Goal: Task Accomplishment & Management: Complete application form

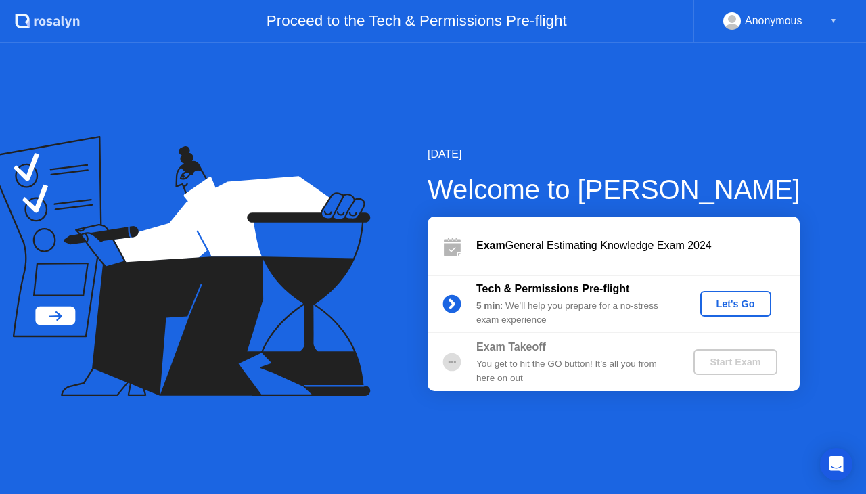
click at [738, 300] on div "Let's Go" at bounding box center [736, 303] width 60 height 11
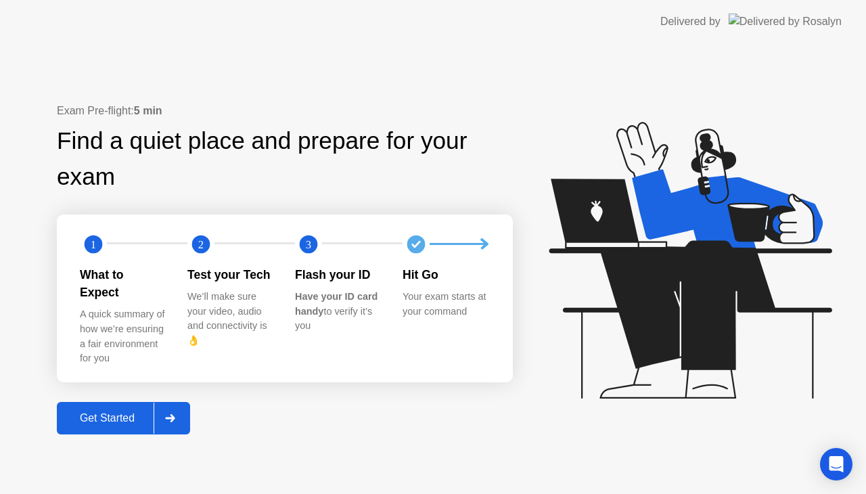
click at [118, 412] on div "Get Started" at bounding box center [107, 418] width 93 height 12
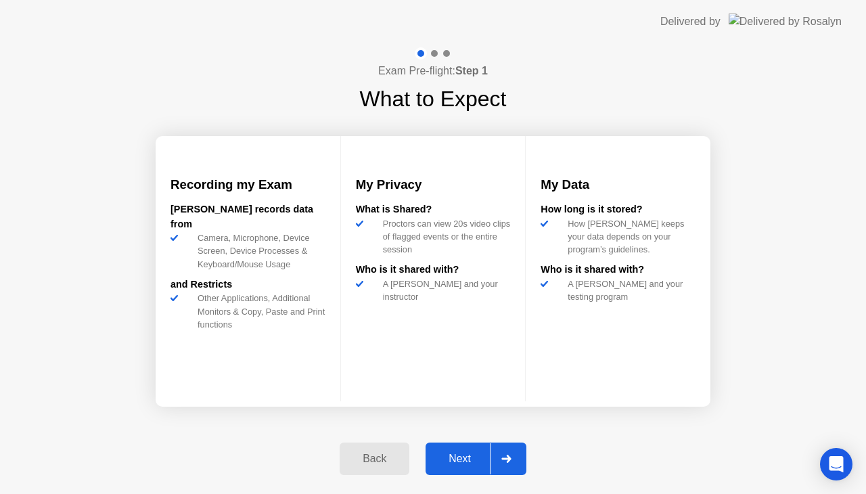
click at [472, 453] on div "Next" at bounding box center [460, 459] width 60 height 12
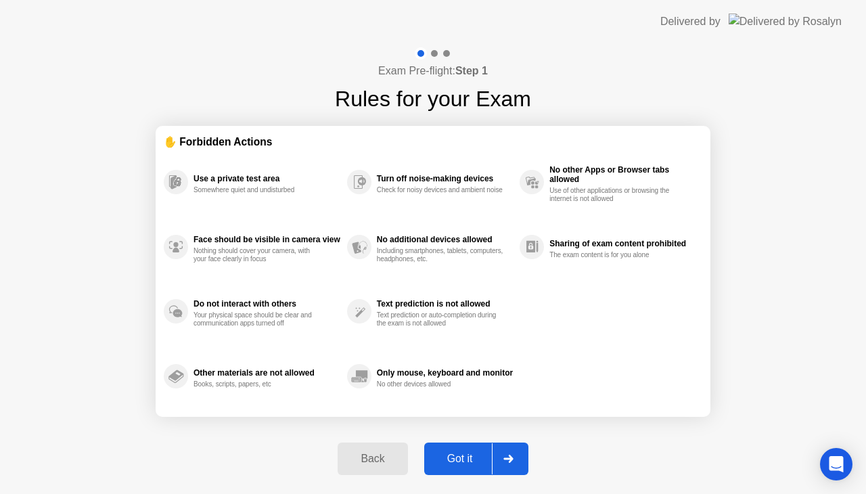
click at [464, 456] on div "Got it" at bounding box center [460, 459] width 64 height 12
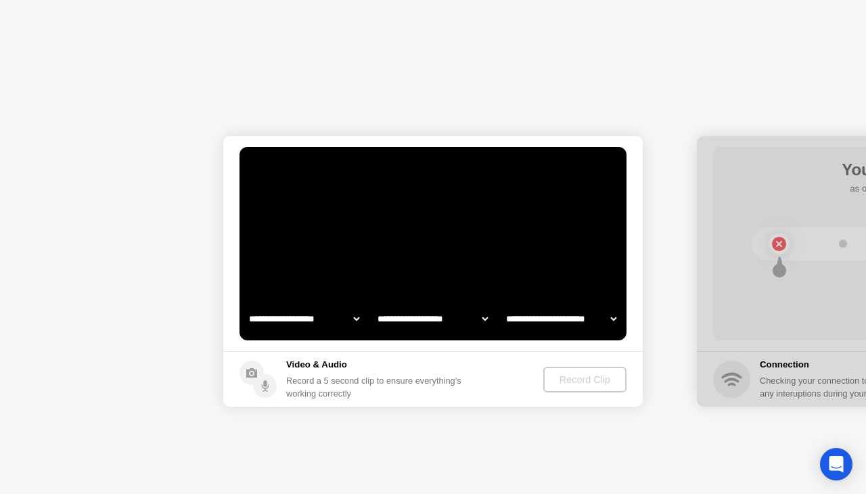
select select "**********"
select select "*******"
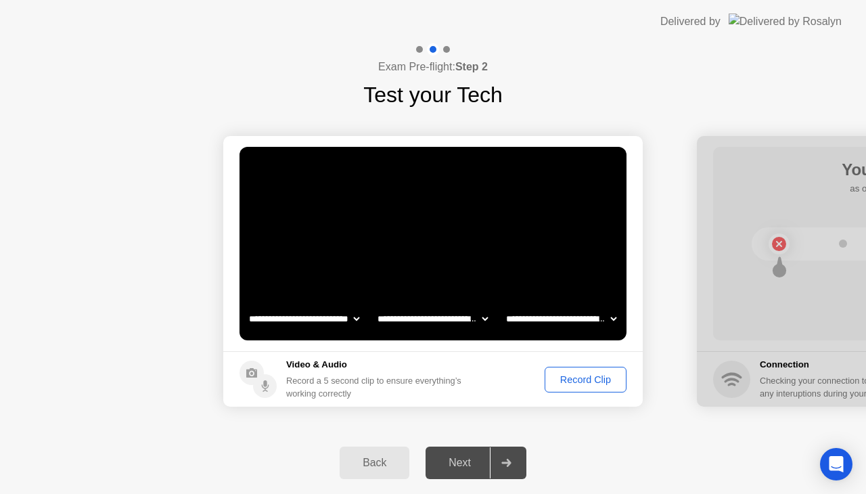
click at [596, 378] on div "Record Clip" at bounding box center [586, 379] width 72 height 11
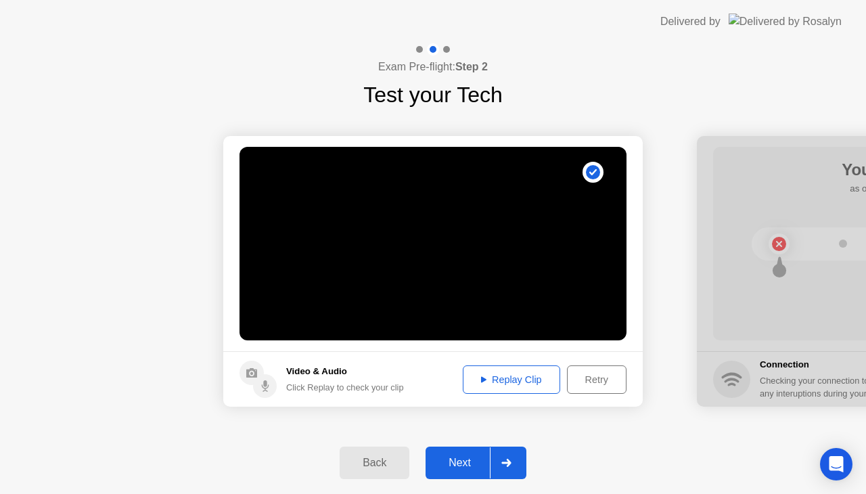
click at [516, 377] on div "Replay Clip" at bounding box center [512, 379] width 88 height 11
click at [592, 383] on div "Retry" at bounding box center [597, 379] width 50 height 11
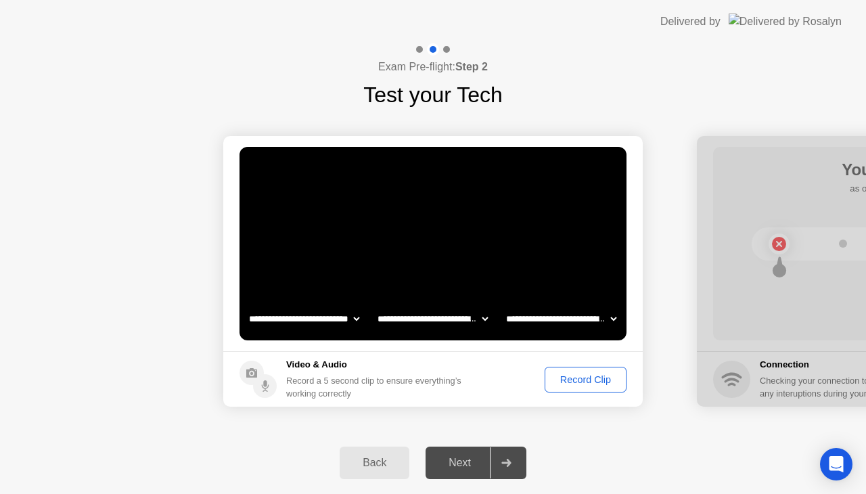
click at [580, 379] on div "Record Clip" at bounding box center [586, 379] width 72 height 11
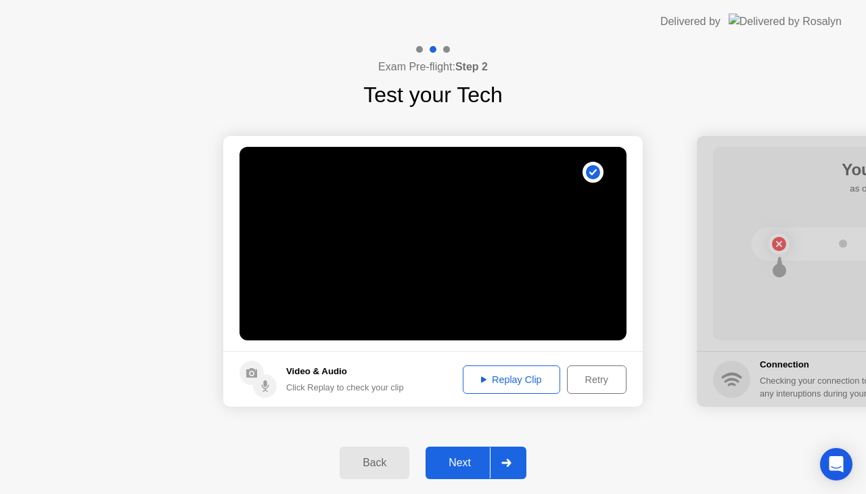
click at [529, 376] on div "Replay Clip" at bounding box center [512, 379] width 88 height 11
click at [598, 381] on div "Retry" at bounding box center [597, 379] width 50 height 11
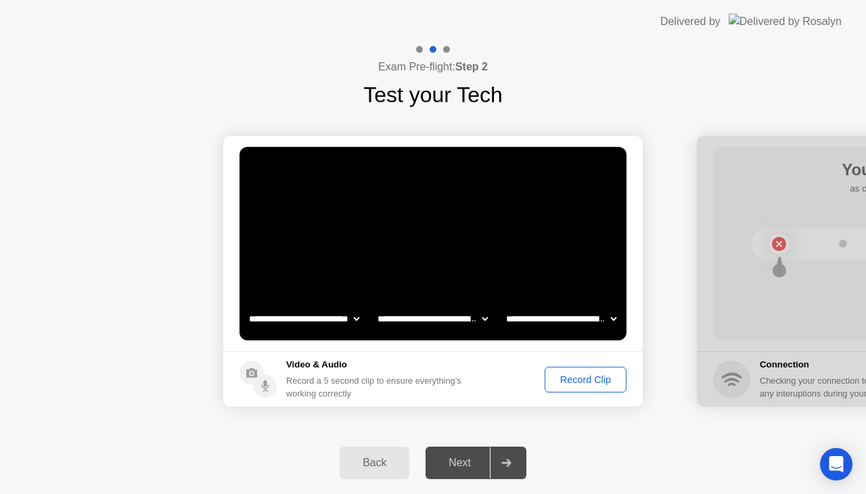
click at [598, 381] on div "Record Clip" at bounding box center [586, 379] width 72 height 11
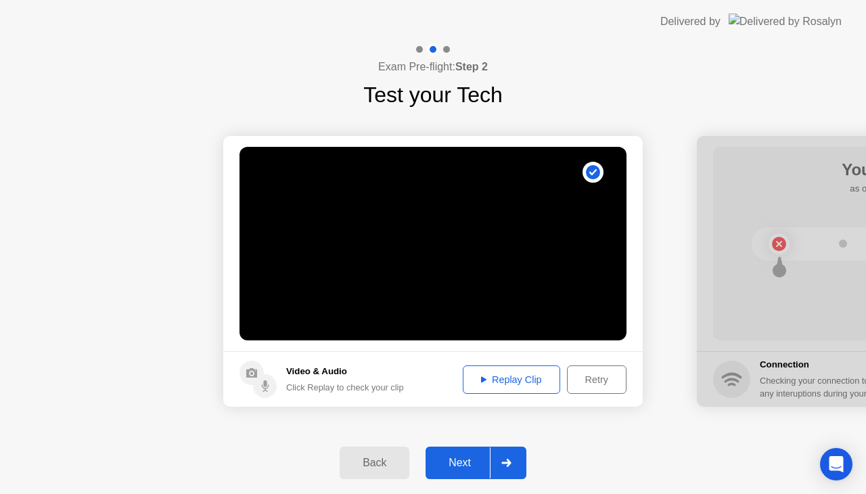
click at [516, 375] on div "Replay Clip" at bounding box center [512, 379] width 88 height 11
click at [597, 379] on div "Retry" at bounding box center [597, 379] width 50 height 11
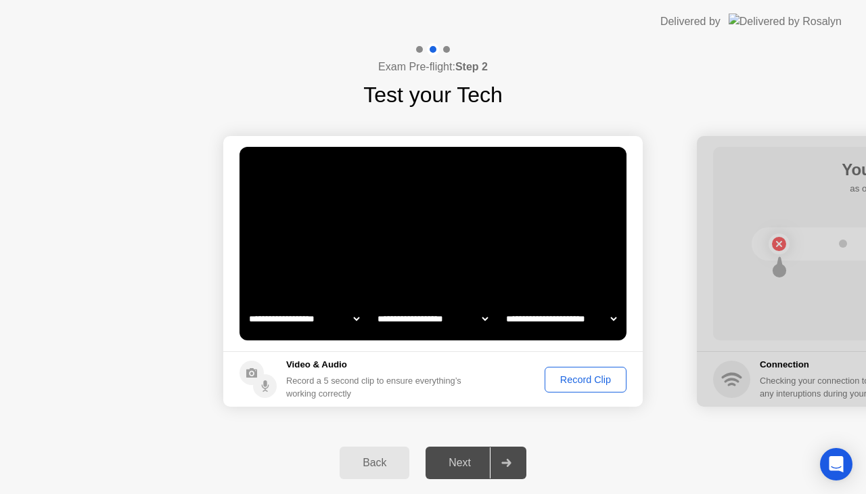
click at [594, 379] on div "Record Clip" at bounding box center [586, 379] width 72 height 11
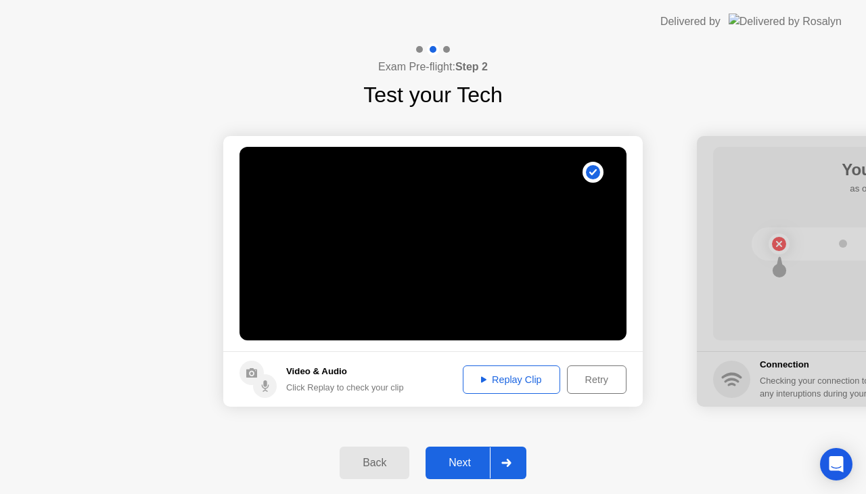
click at [526, 376] on div "Replay Clip" at bounding box center [512, 379] width 88 height 11
click at [595, 381] on div "Retry" at bounding box center [597, 379] width 50 height 11
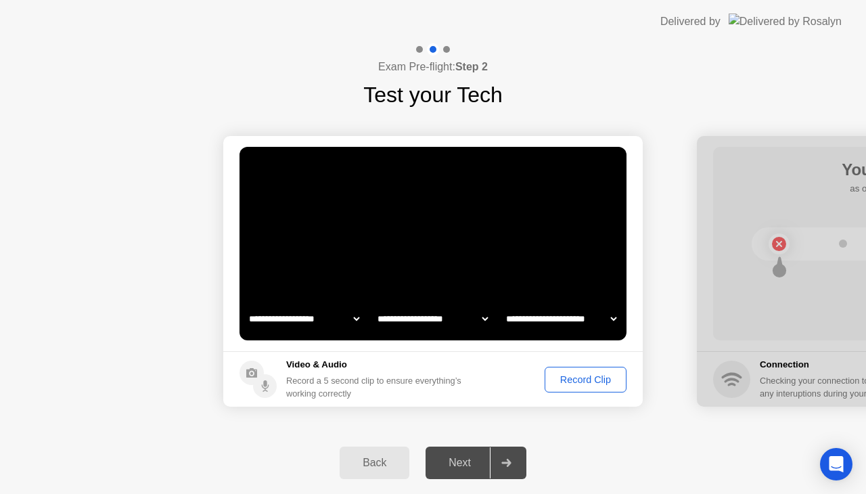
click at [595, 381] on div "Record Clip" at bounding box center [586, 379] width 72 height 11
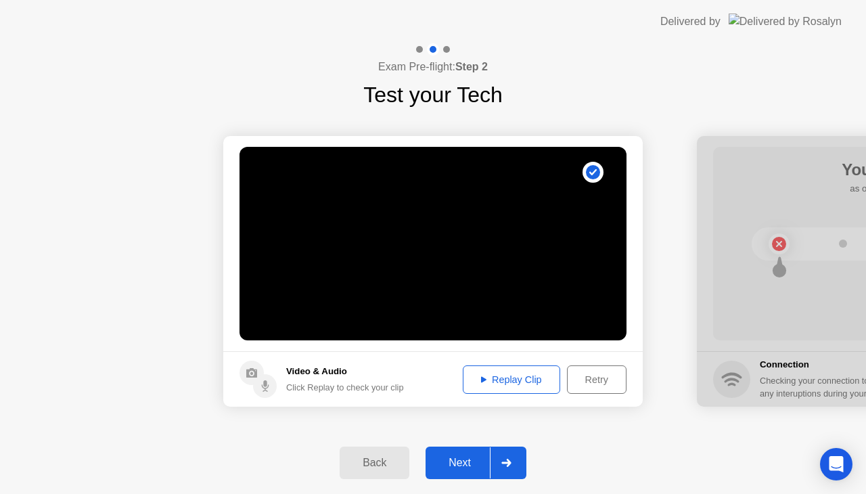
click at [514, 377] on div "Replay Clip" at bounding box center [512, 379] width 88 height 11
click at [470, 462] on div "Next" at bounding box center [460, 463] width 60 height 12
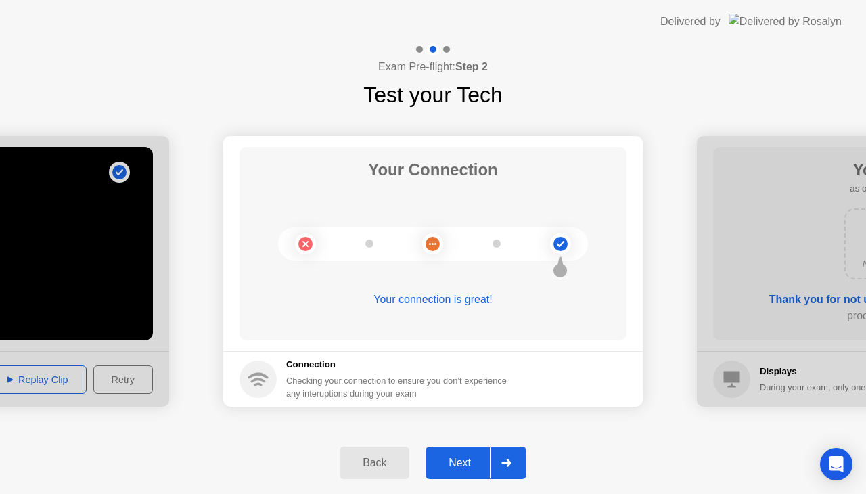
click at [469, 469] on div "Next" at bounding box center [460, 463] width 60 height 12
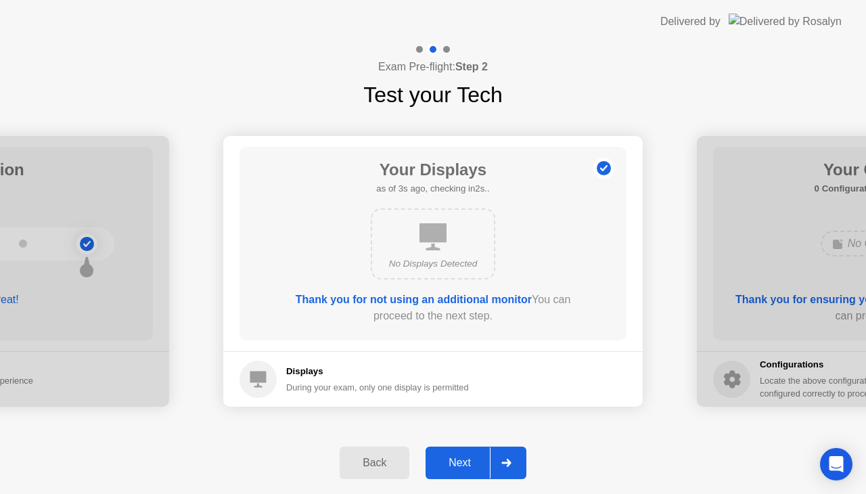
click at [466, 463] on div "Next" at bounding box center [460, 463] width 60 height 12
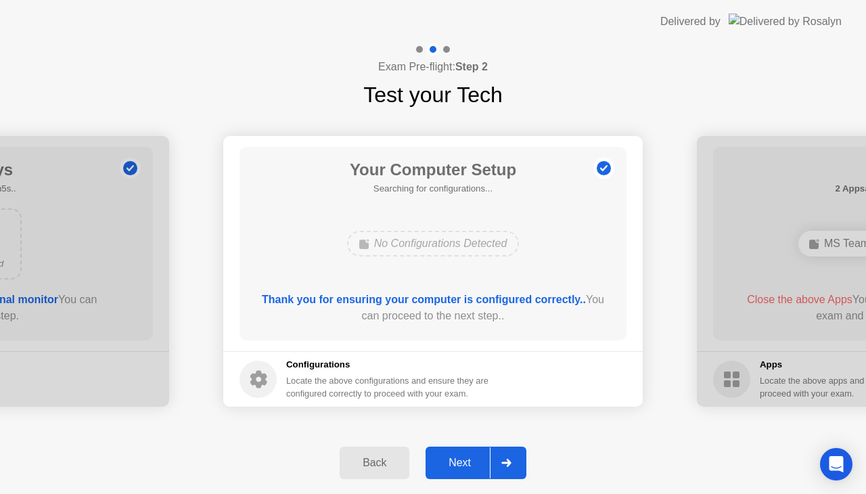
click at [466, 463] on div "Next" at bounding box center [460, 463] width 60 height 12
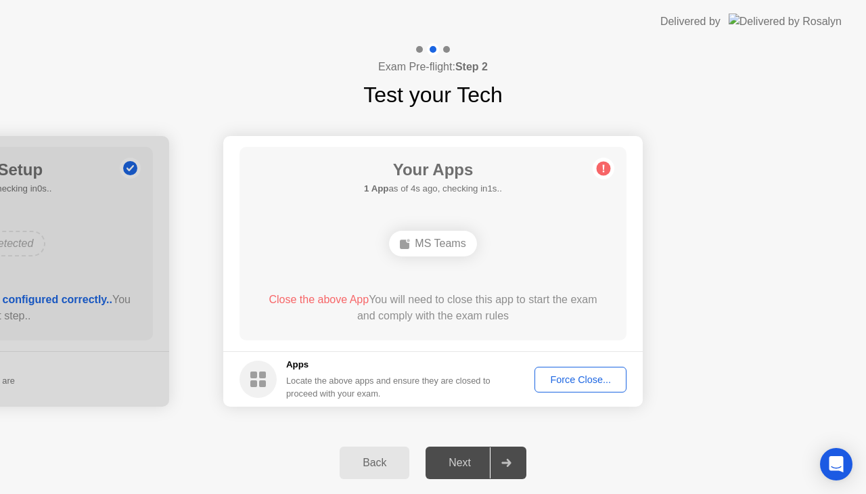
click at [574, 374] on div "Force Close..." at bounding box center [580, 379] width 83 height 11
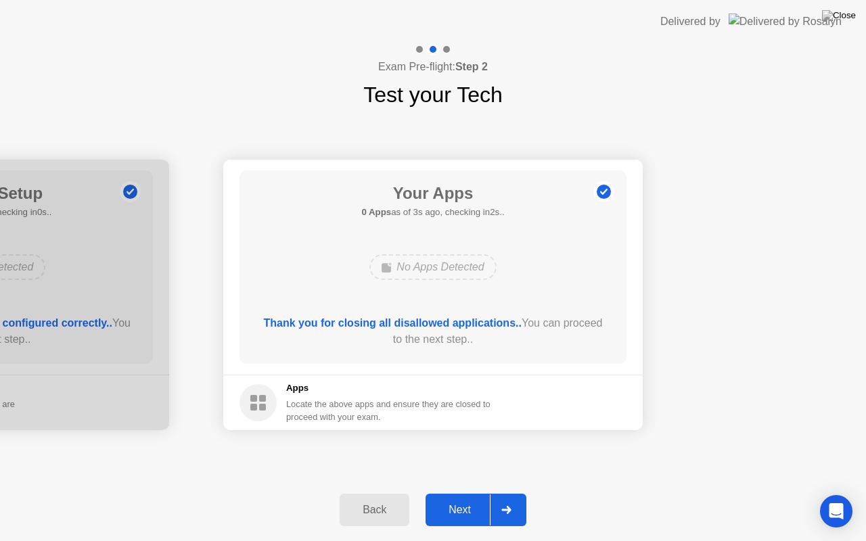
click at [456, 493] on div "Next" at bounding box center [460, 510] width 60 height 12
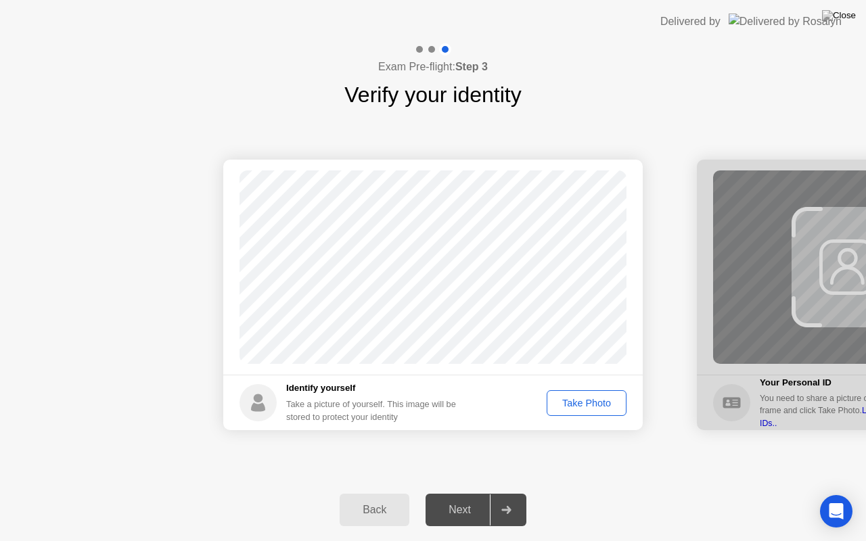
click at [590, 403] on div "Take Photo" at bounding box center [587, 403] width 70 height 11
click at [457, 493] on div "Next" at bounding box center [460, 510] width 60 height 12
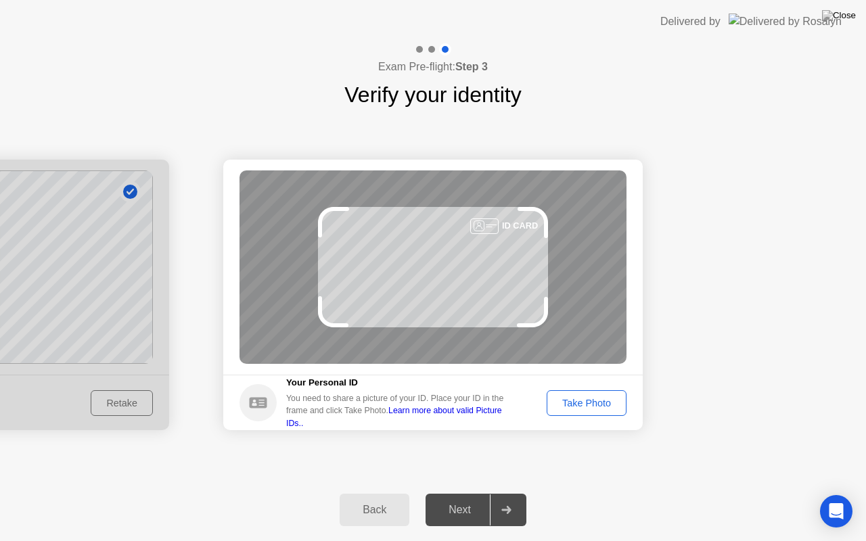
click at [571, 399] on div "Take Photo" at bounding box center [587, 403] width 70 height 11
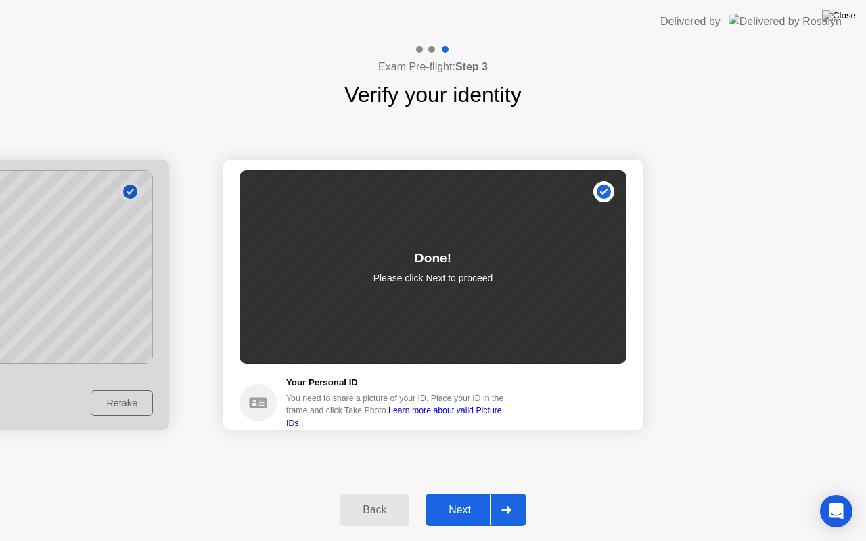
click at [464, 493] on div "Next" at bounding box center [460, 510] width 60 height 12
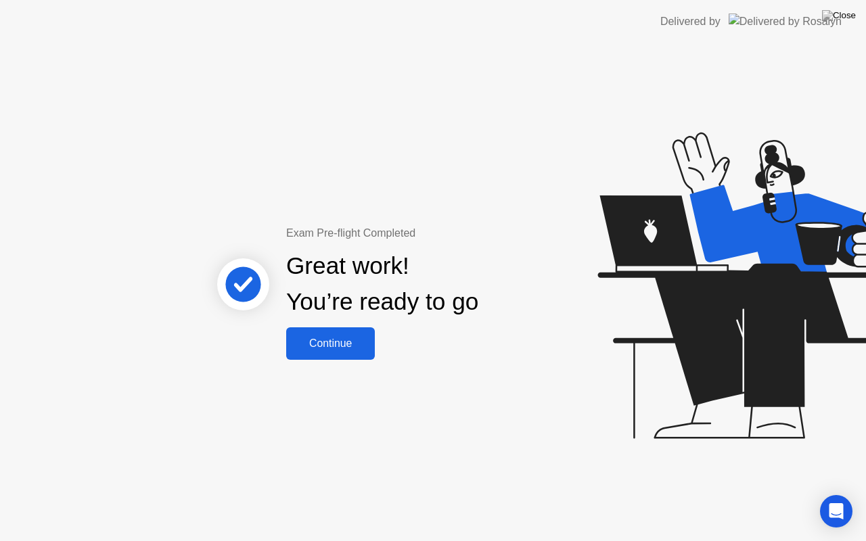
click at [340, 344] on div "Continue" at bounding box center [330, 344] width 81 height 12
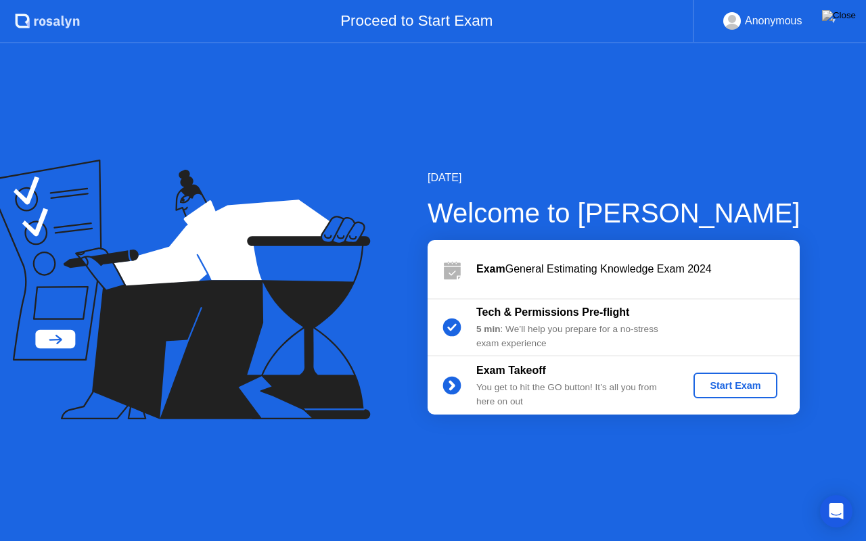
click at [729, 386] on div "Start Exam" at bounding box center [735, 385] width 72 height 11
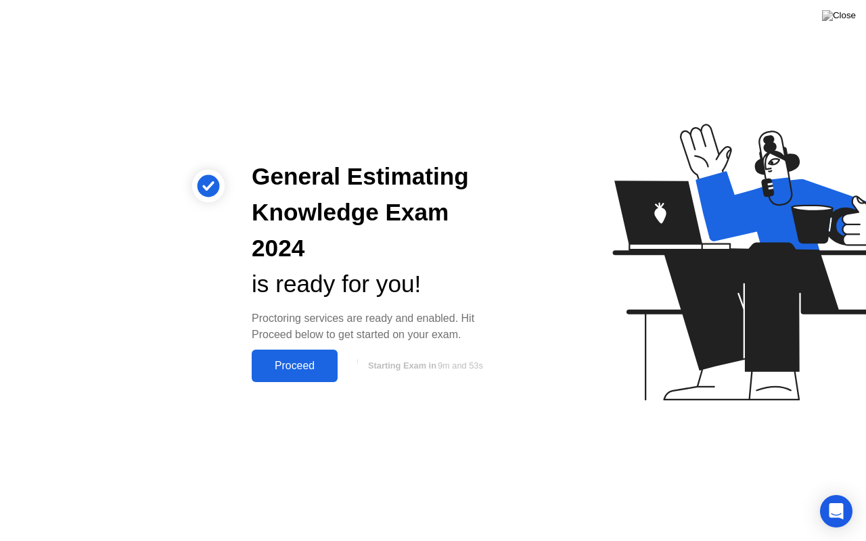
click at [299, 360] on div "Proceed" at bounding box center [295, 366] width 78 height 12
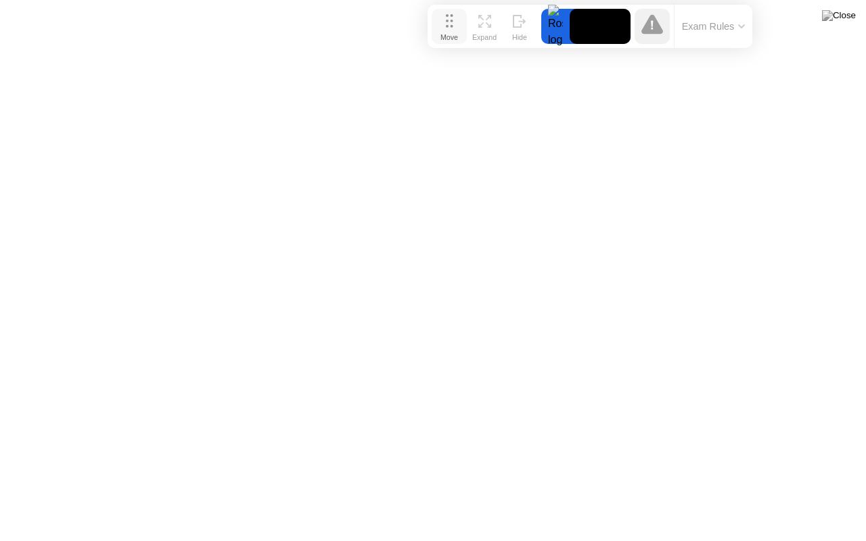
drag, startPoint x: 292, startPoint y: 518, endPoint x: 449, endPoint y: 25, distance: 517.7
click at [449, 25] on icon at bounding box center [449, 21] width 7 height 14
